Goal: Task Accomplishment & Management: Manage account settings

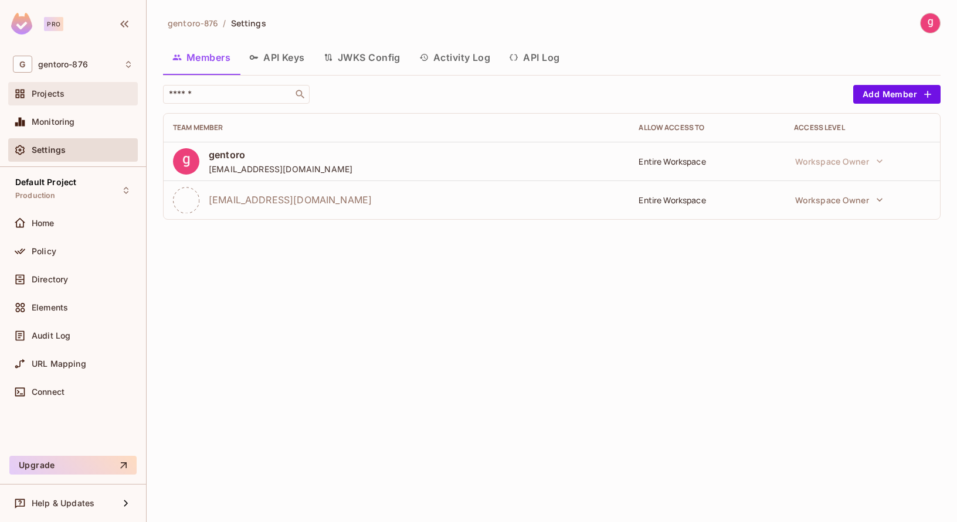
click at [39, 93] on span "Projects" at bounding box center [48, 93] width 33 height 9
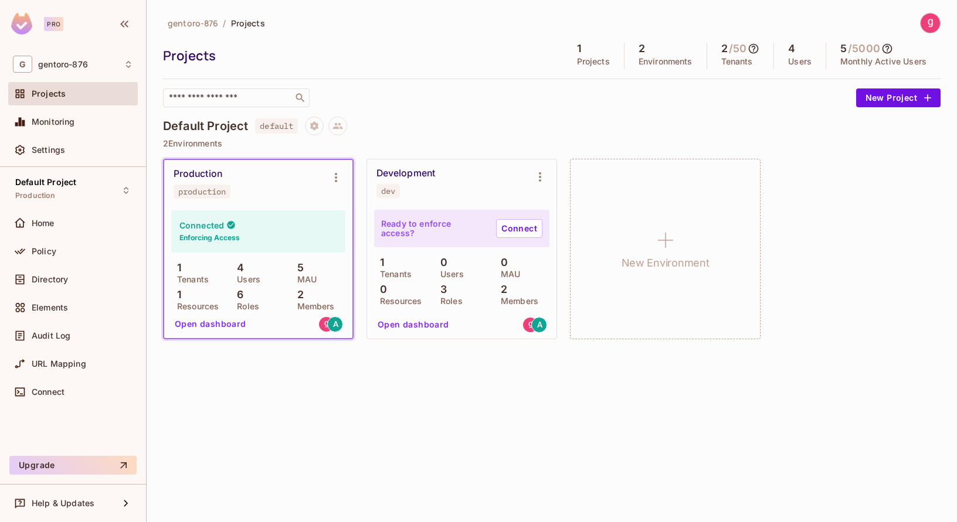
click at [198, 125] on h4 "Default Project" at bounding box center [205, 126] width 85 height 14
click at [272, 127] on span "default" at bounding box center [276, 125] width 43 height 15
copy span "default"
click at [317, 126] on icon "Project settings" at bounding box center [314, 126] width 11 height 11
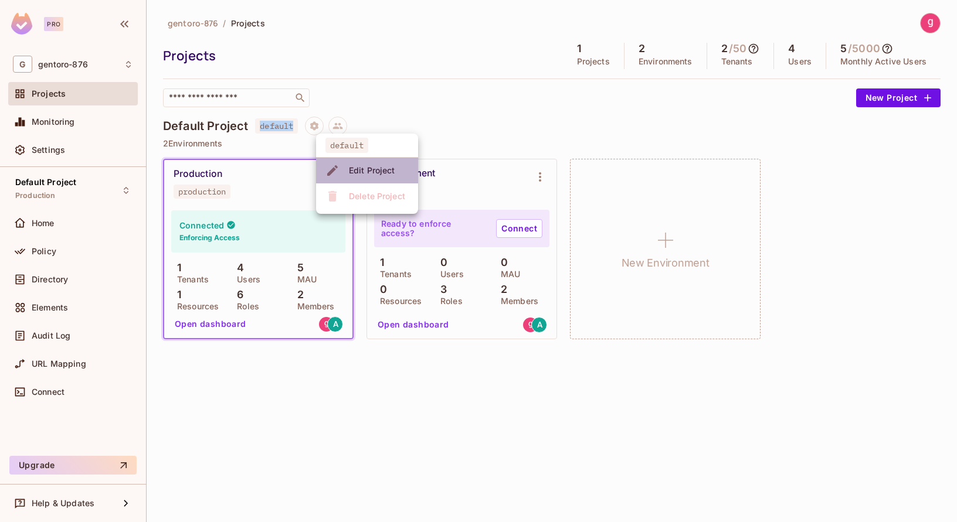
click at [367, 173] on div "Edit Project" at bounding box center [372, 171] width 46 height 12
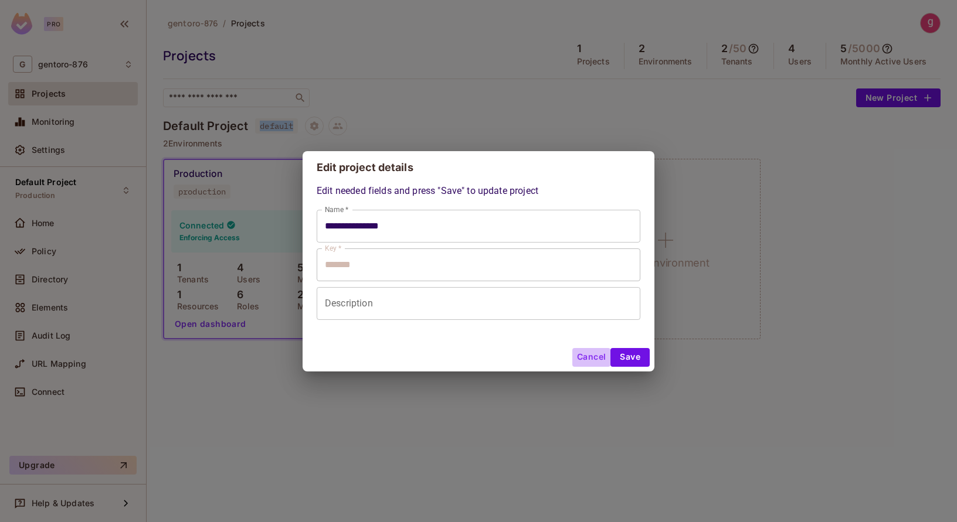
click at [585, 359] on button "Cancel" at bounding box center [591, 357] width 38 height 19
type input "**********"
type input "*******"
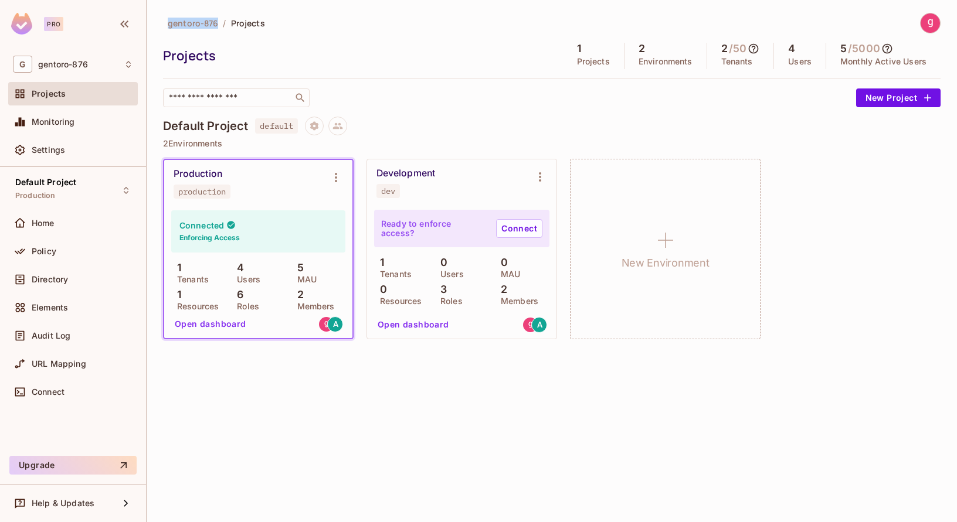
drag, startPoint x: 168, startPoint y: 24, endPoint x: 217, endPoint y: 24, distance: 48.7
click at [217, 24] on span "gentoro-876" at bounding box center [193, 23] width 50 height 11
copy span "gentoro-876"
click at [73, 65] on span "gentoro-876" at bounding box center [63, 64] width 50 height 9
